Goal: Information Seeking & Learning: Learn about a topic

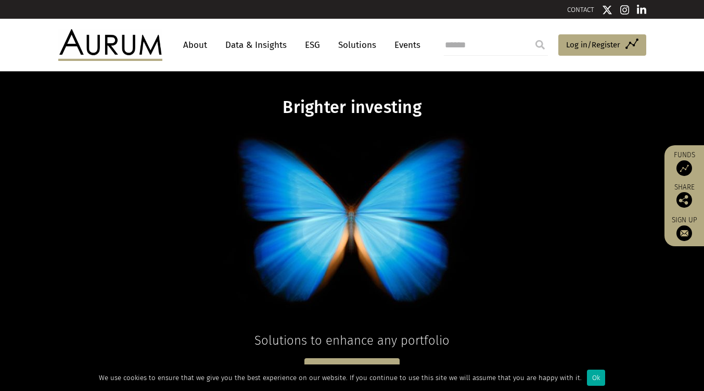
click at [205, 44] on link "About" at bounding box center [195, 44] width 34 height 19
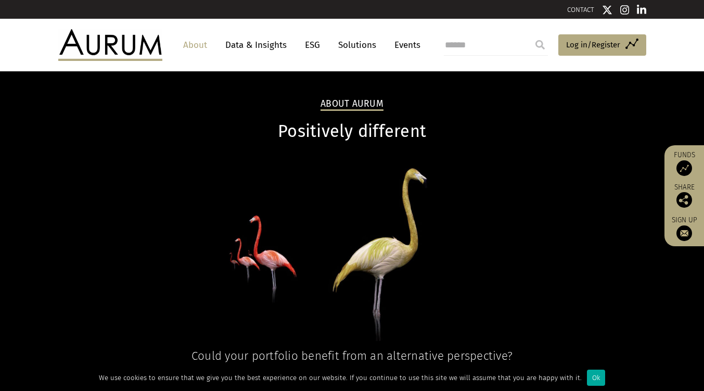
click at [258, 48] on link "Data & Insights" at bounding box center [256, 44] width 72 height 19
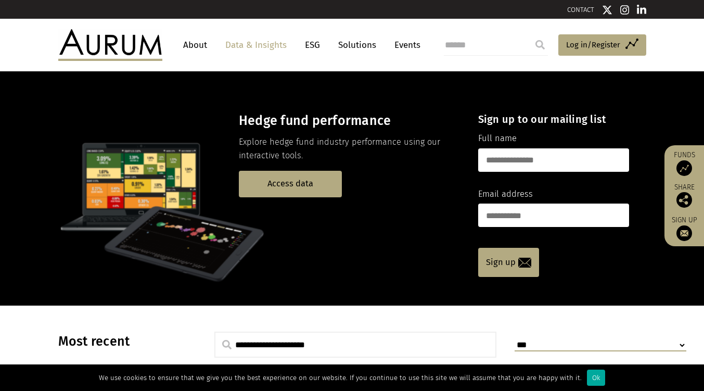
click at [359, 48] on link "Solutions" at bounding box center [357, 44] width 48 height 19
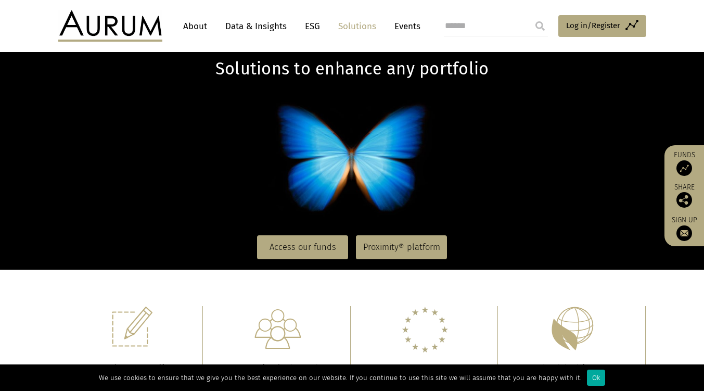
scroll to position [61, 0]
